Goal: Information Seeking & Learning: Learn about a topic

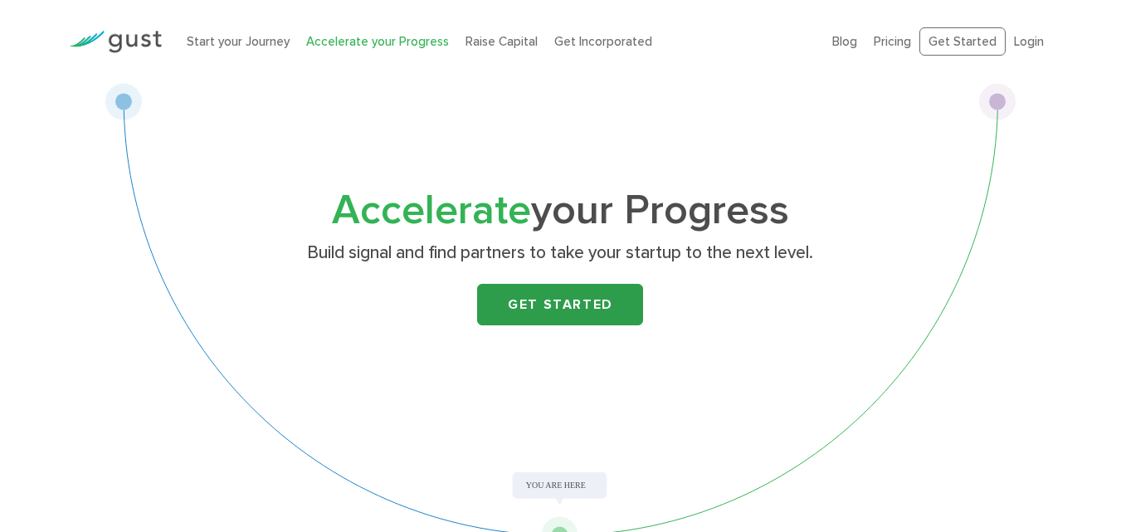
click at [567, 310] on link "Get Started" at bounding box center [560, 305] width 166 height 42
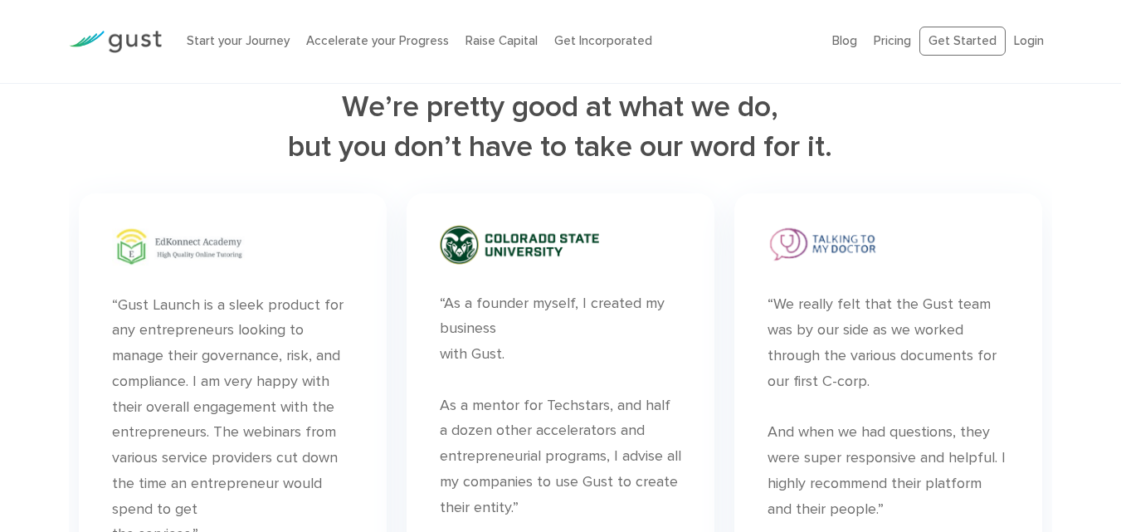
scroll to position [3652, 0]
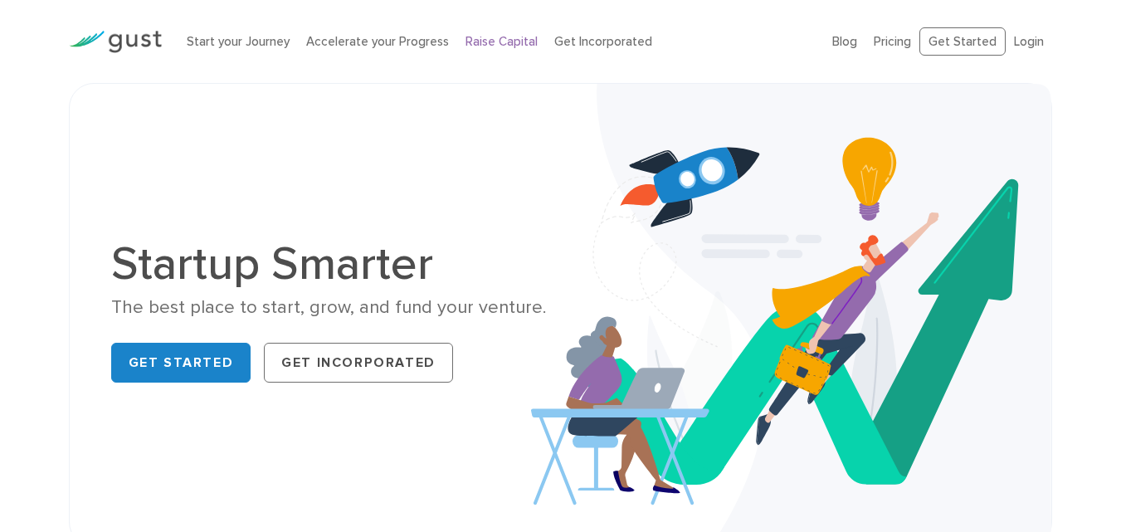
click at [499, 39] on link "Raise Capital" at bounding box center [502, 41] width 72 height 15
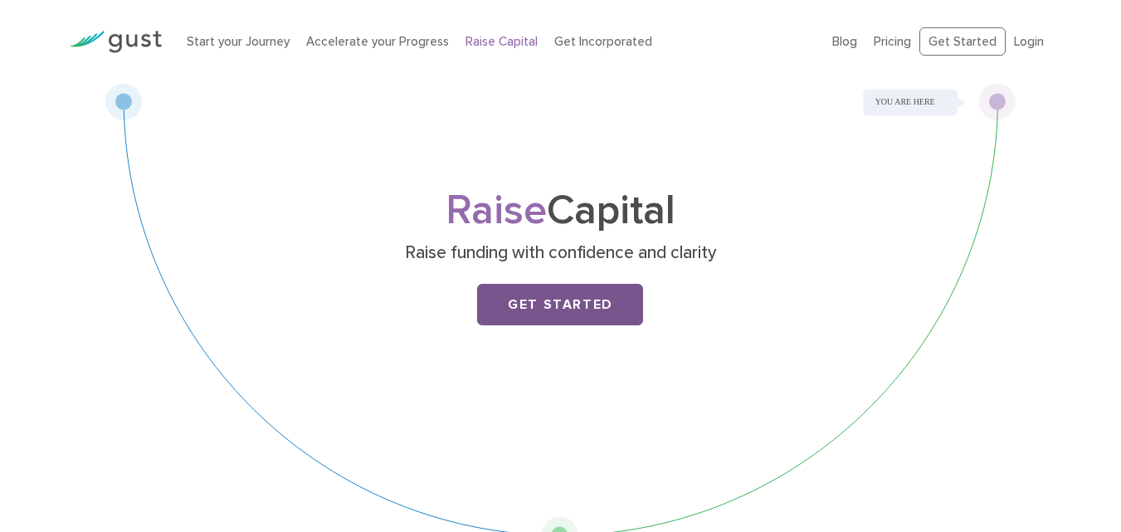
click at [550, 317] on link "Get Started" at bounding box center [560, 305] width 166 height 42
click at [124, 39] on img at bounding box center [115, 42] width 93 height 22
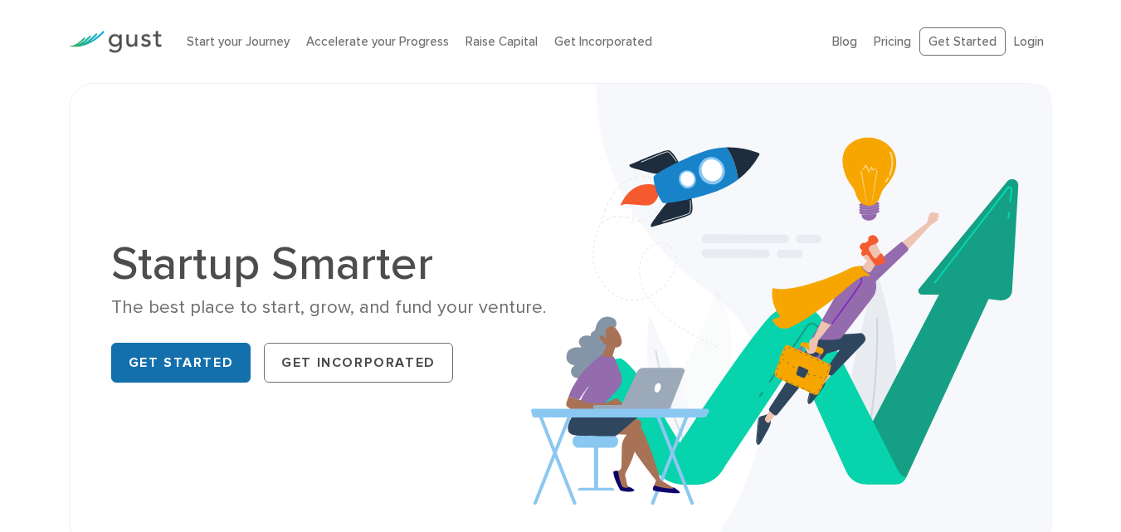
click at [229, 356] on link "Get Started" at bounding box center [181, 363] width 140 height 40
click at [908, 41] on link "Pricing" at bounding box center [892, 41] width 37 height 15
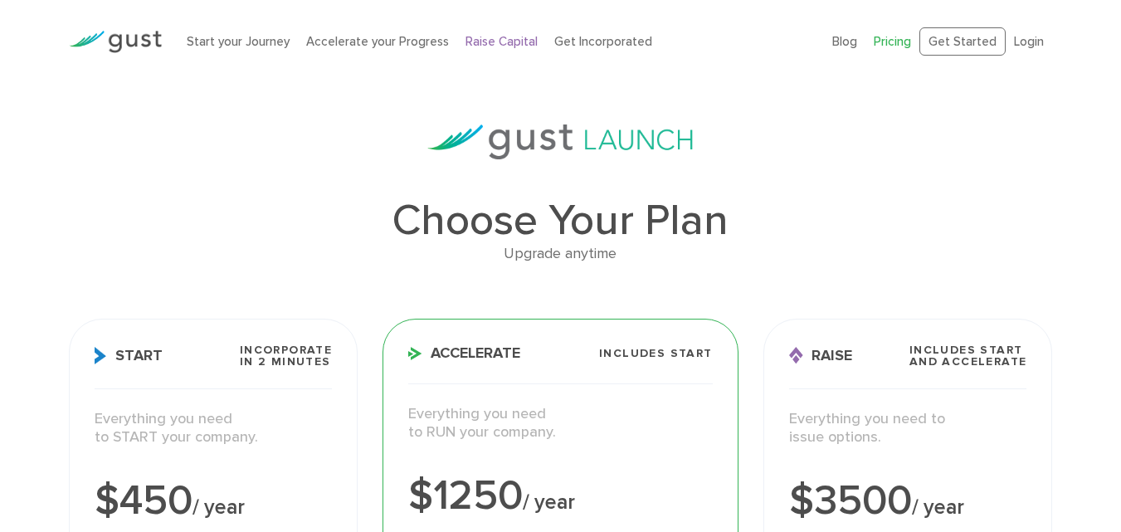
click at [525, 41] on link "Raise Capital" at bounding box center [502, 41] width 72 height 15
